Goal: Book appointment/travel/reservation

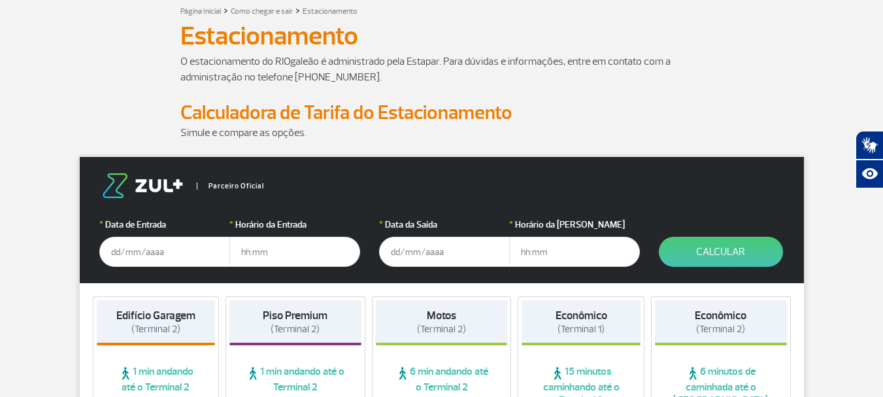
scroll to position [87, 0]
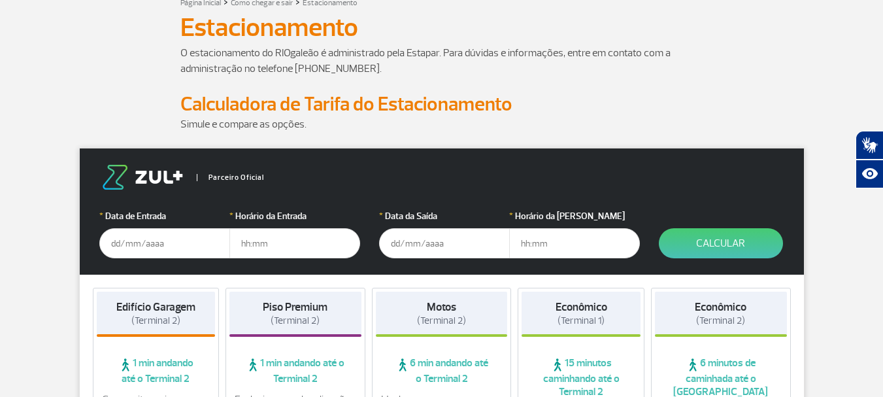
click at [165, 240] on input "text" at bounding box center [164, 243] width 131 height 30
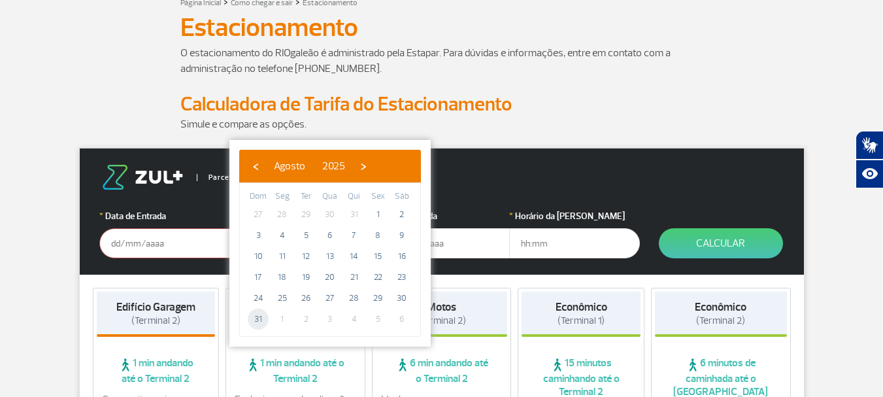
click at [256, 319] on span "31" at bounding box center [258, 319] width 21 height 21
type input "31/08/2025"
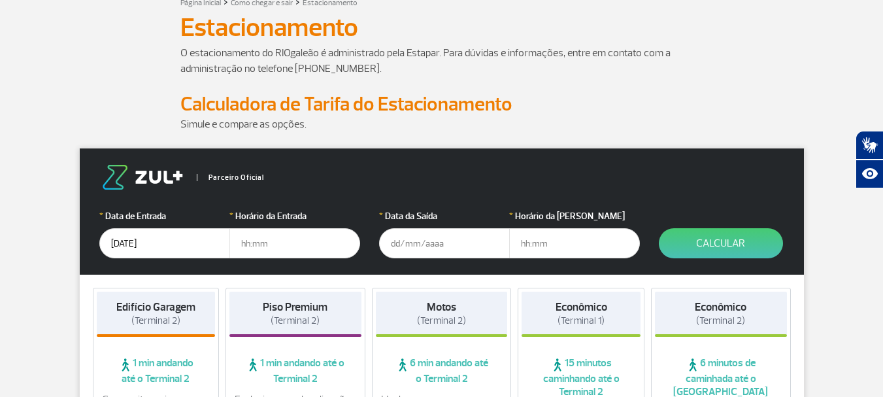
click at [271, 243] on input "text" at bounding box center [294, 243] width 131 height 30
type input "18:00"
click at [397, 243] on input "text" at bounding box center [444, 243] width 131 height 30
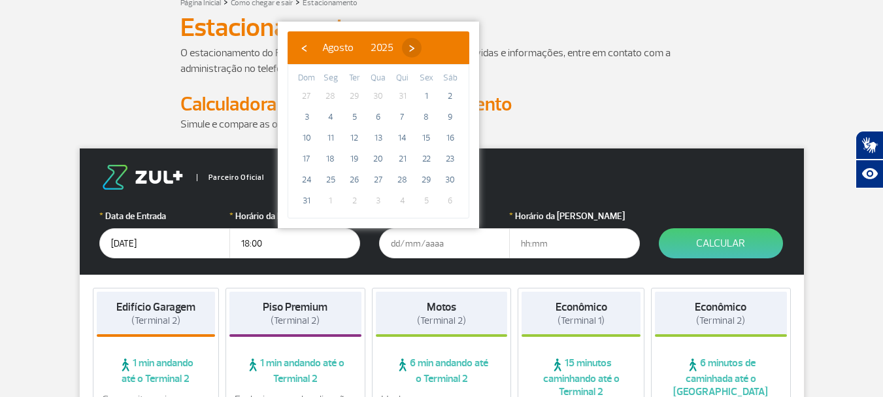
click at [422, 49] on span "›" at bounding box center [412, 48] width 20 height 20
click at [451, 91] on span "6" at bounding box center [450, 96] width 21 height 21
type input "06/09/2025"
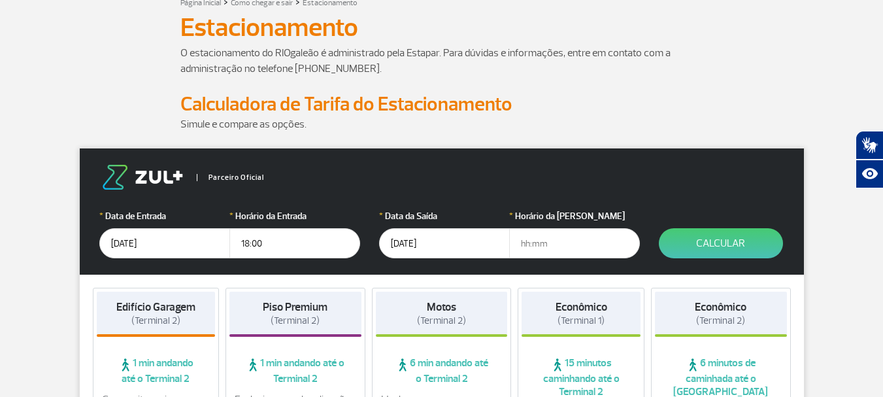
click at [528, 244] on input "text" at bounding box center [574, 243] width 131 height 30
type input "22:00"
click at [703, 237] on button "Calcular" at bounding box center [721, 243] width 124 height 30
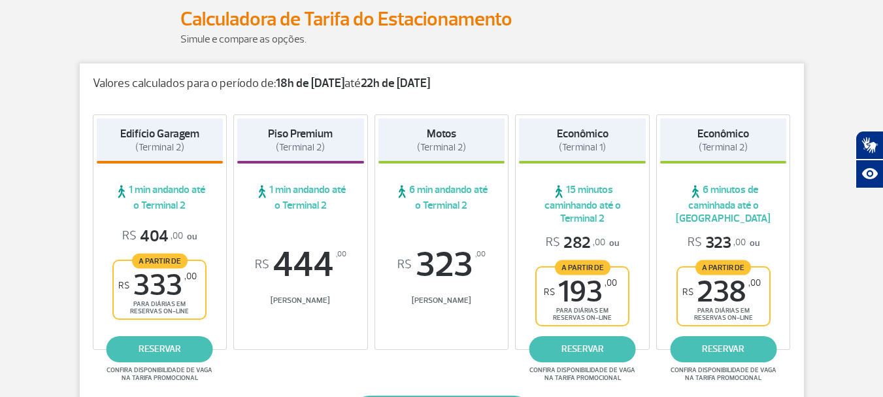
scroll to position [176, 0]
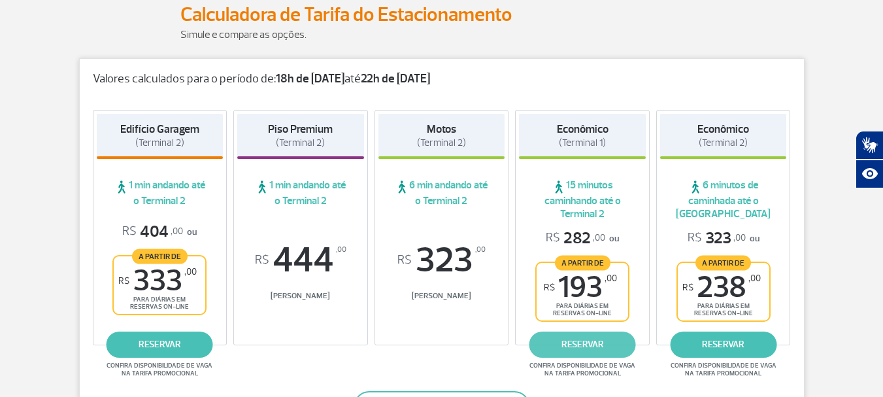
click at [595, 341] on link "reservar" at bounding box center [582, 344] width 107 height 26
